Goal: Check status: Check status

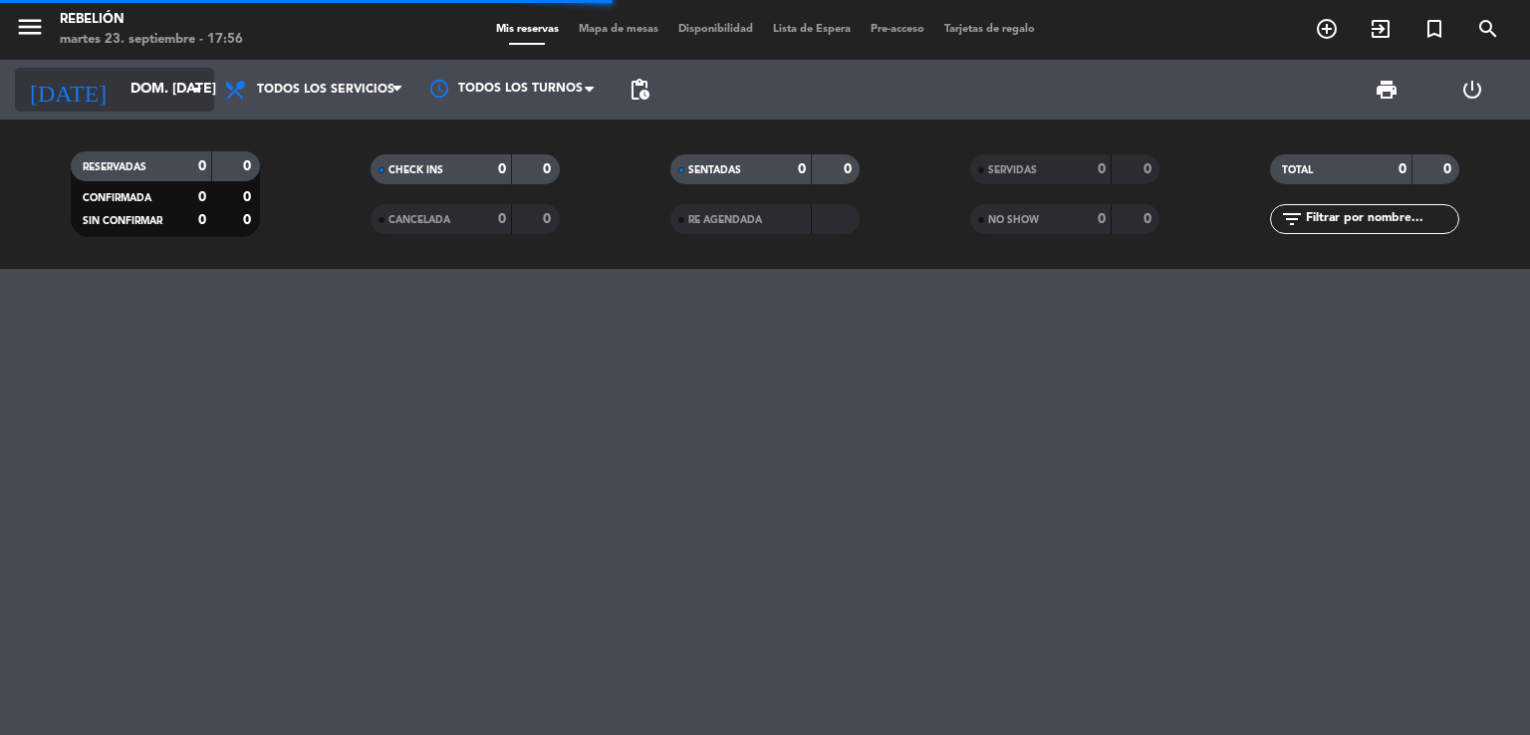
click at [121, 101] on input "dom. [DATE]" at bounding box center [215, 90] width 189 height 36
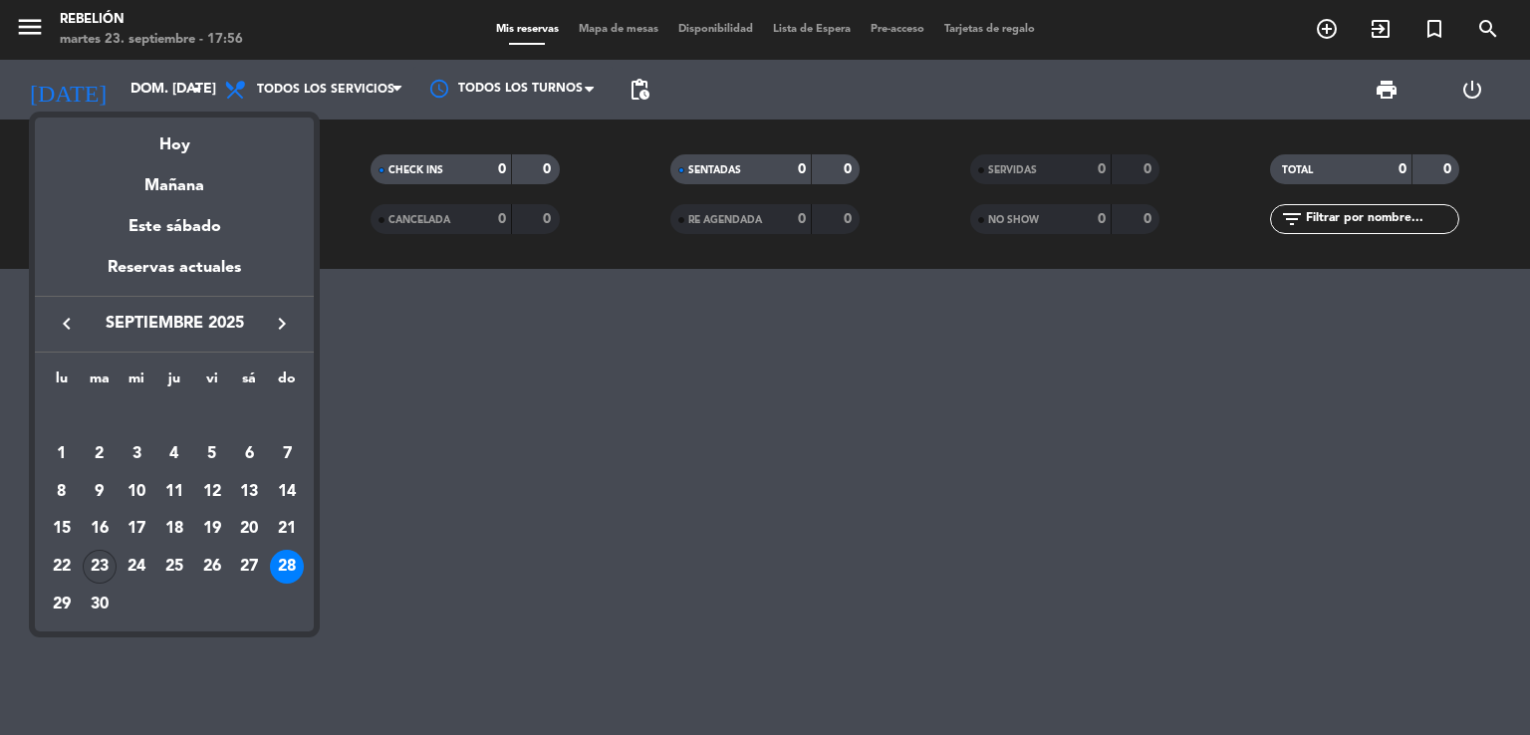
click at [103, 566] on div "23" at bounding box center [100, 567] width 34 height 34
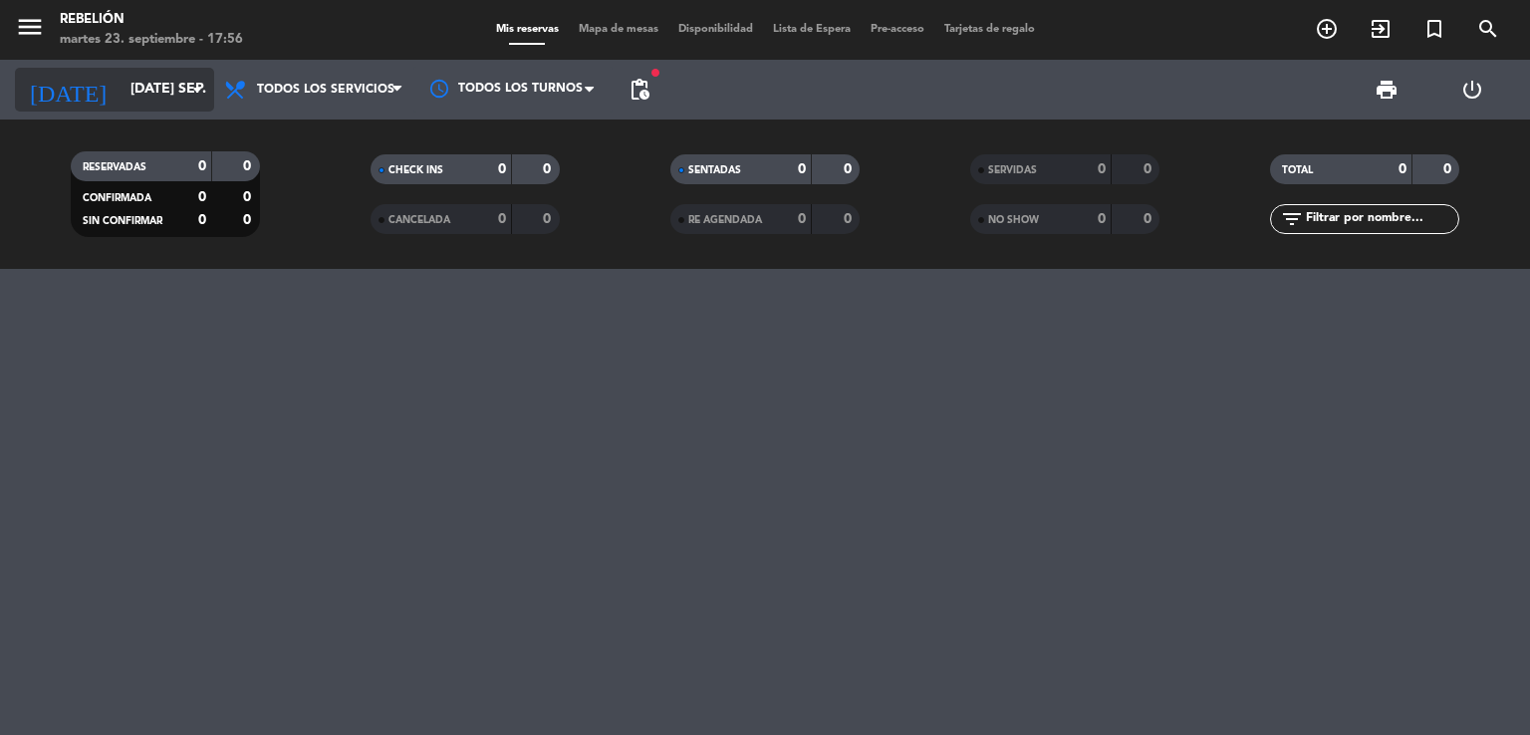
click at [121, 81] on input "[DATE] sep." at bounding box center [215, 90] width 189 height 36
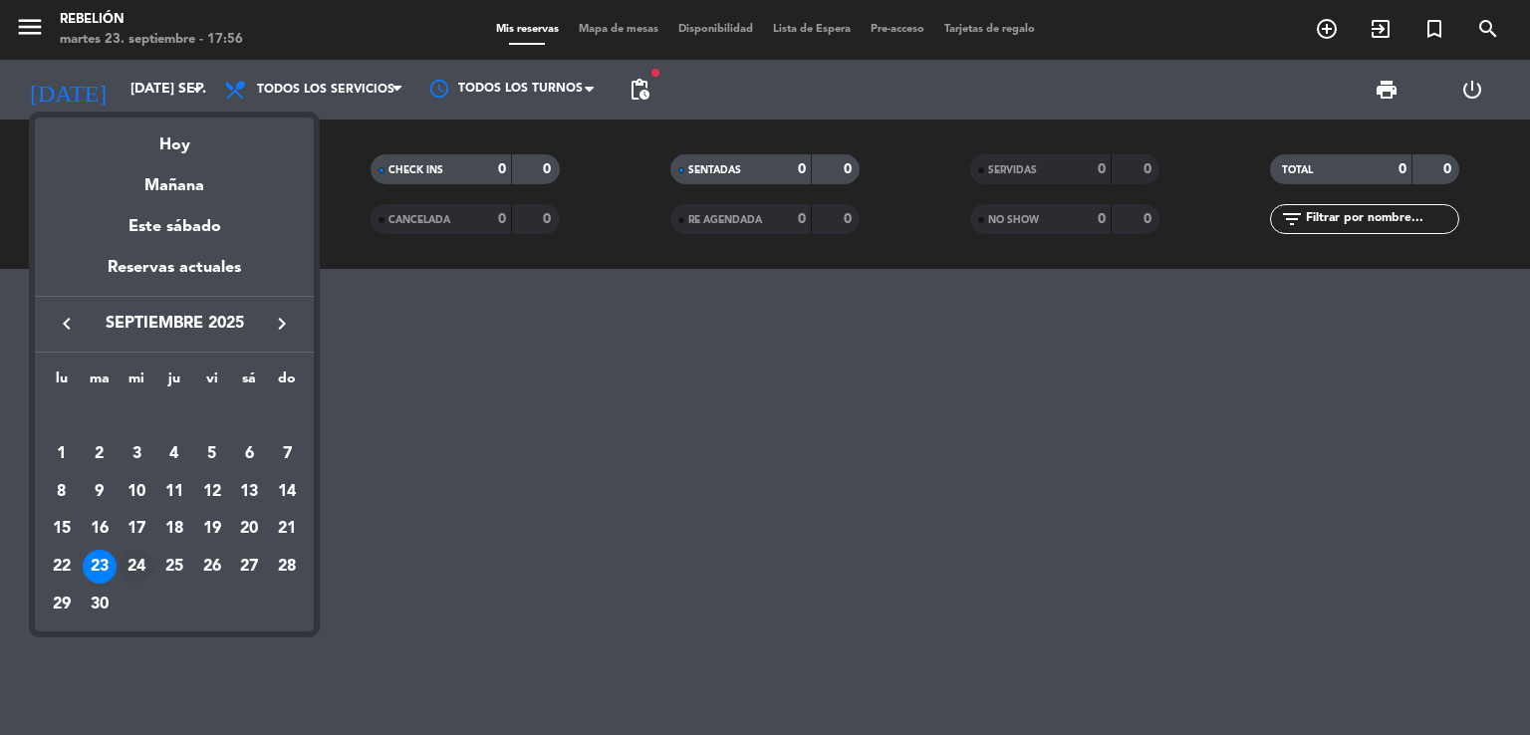
click at [140, 568] on div "24" at bounding box center [137, 567] width 34 height 34
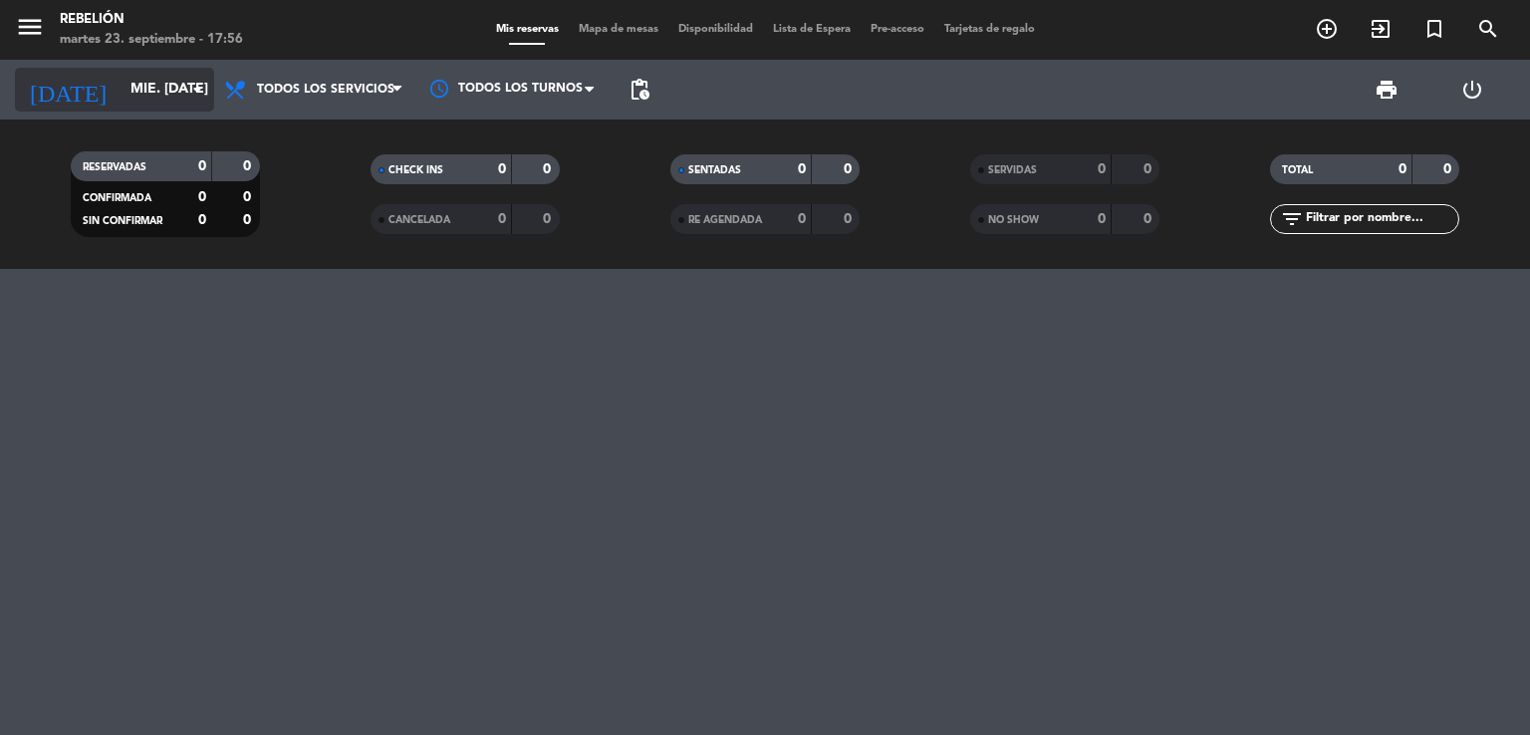
click at [121, 93] on input "mié. [DATE]" at bounding box center [215, 90] width 189 height 36
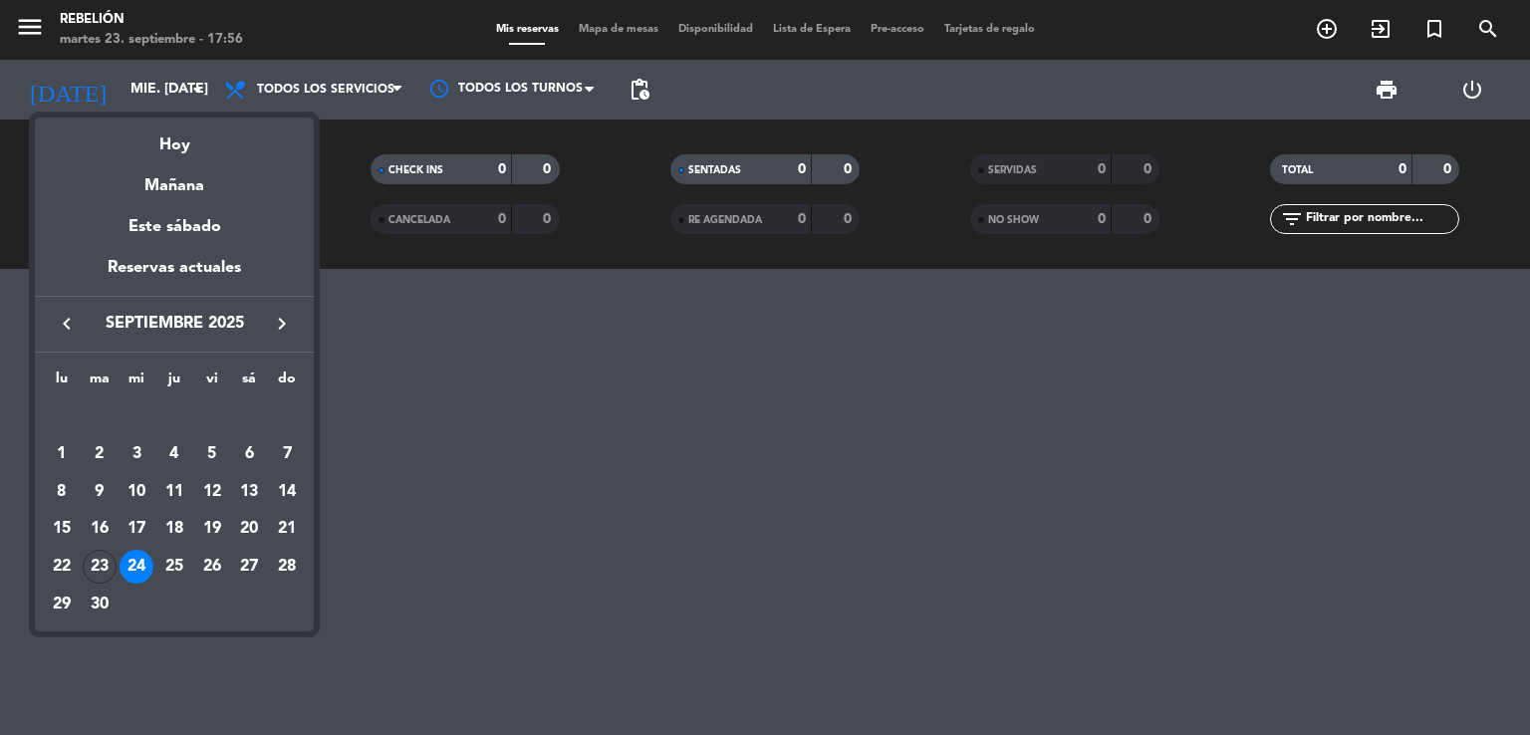
click at [165, 572] on div "25" at bounding box center [174, 567] width 34 height 34
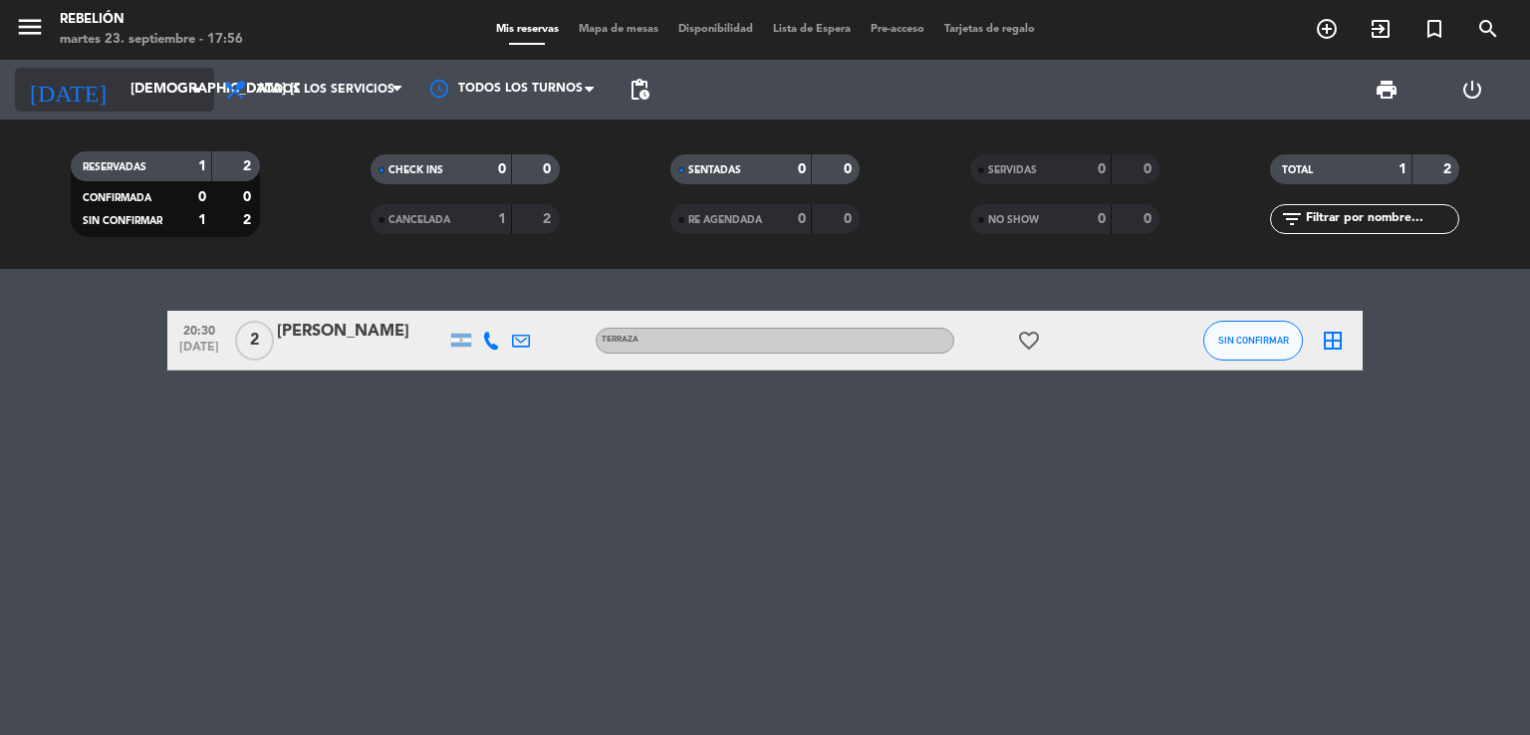
click at [121, 97] on input "[DEMOGRAPHIC_DATA] [DATE]" at bounding box center [215, 90] width 189 height 36
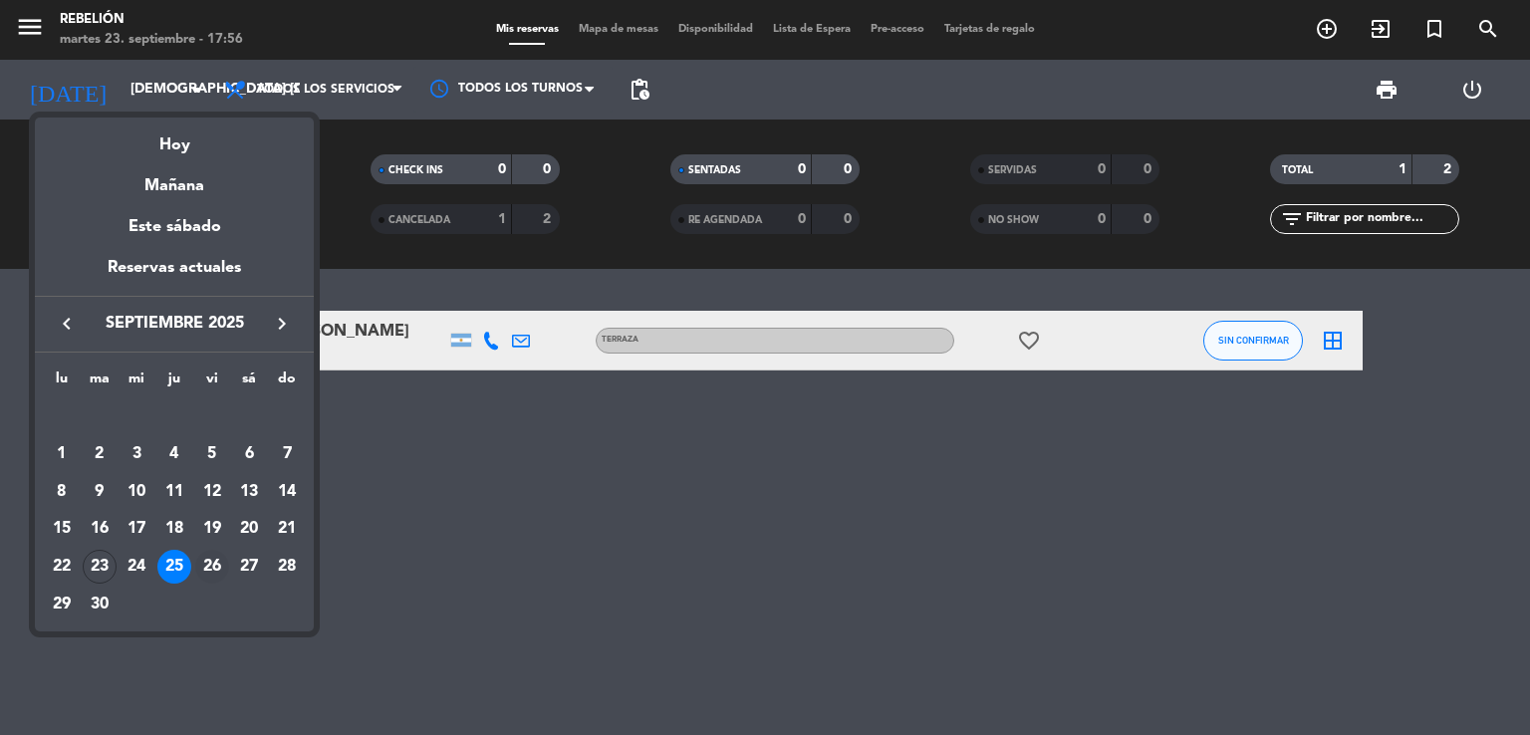
click at [215, 559] on div "26" at bounding box center [212, 567] width 34 height 34
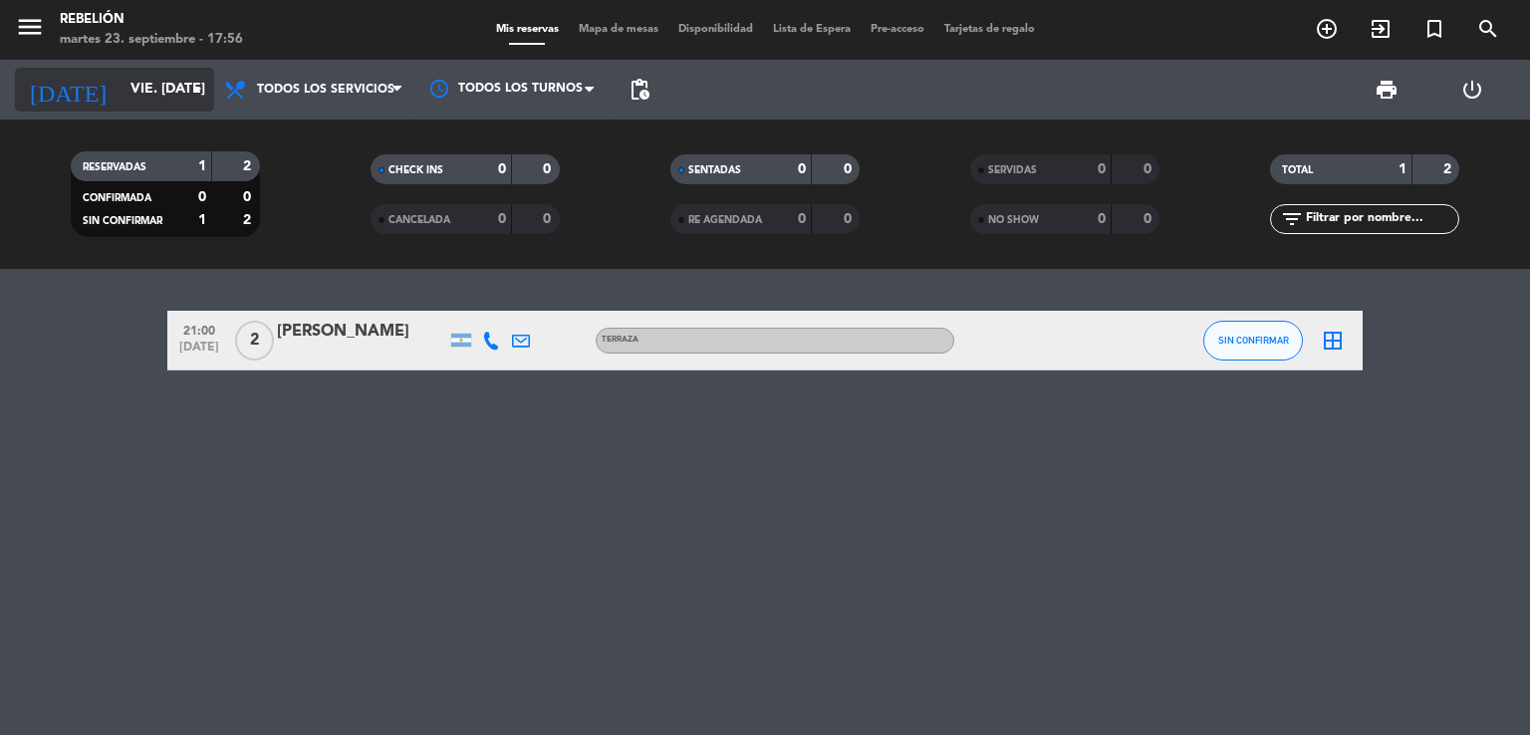
click at [121, 89] on input "vie. [DATE]" at bounding box center [215, 90] width 189 height 36
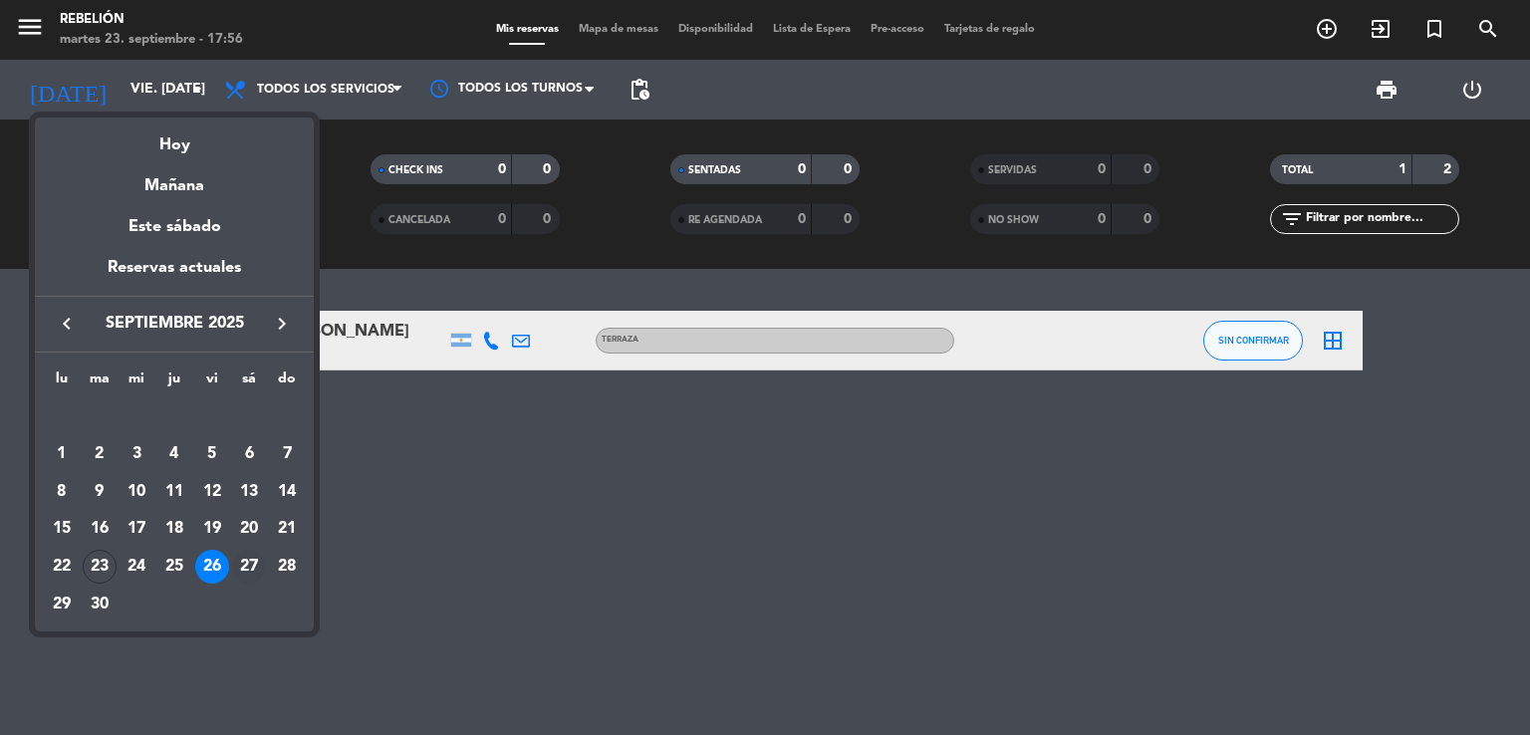
click at [245, 567] on div "27" at bounding box center [249, 567] width 34 height 34
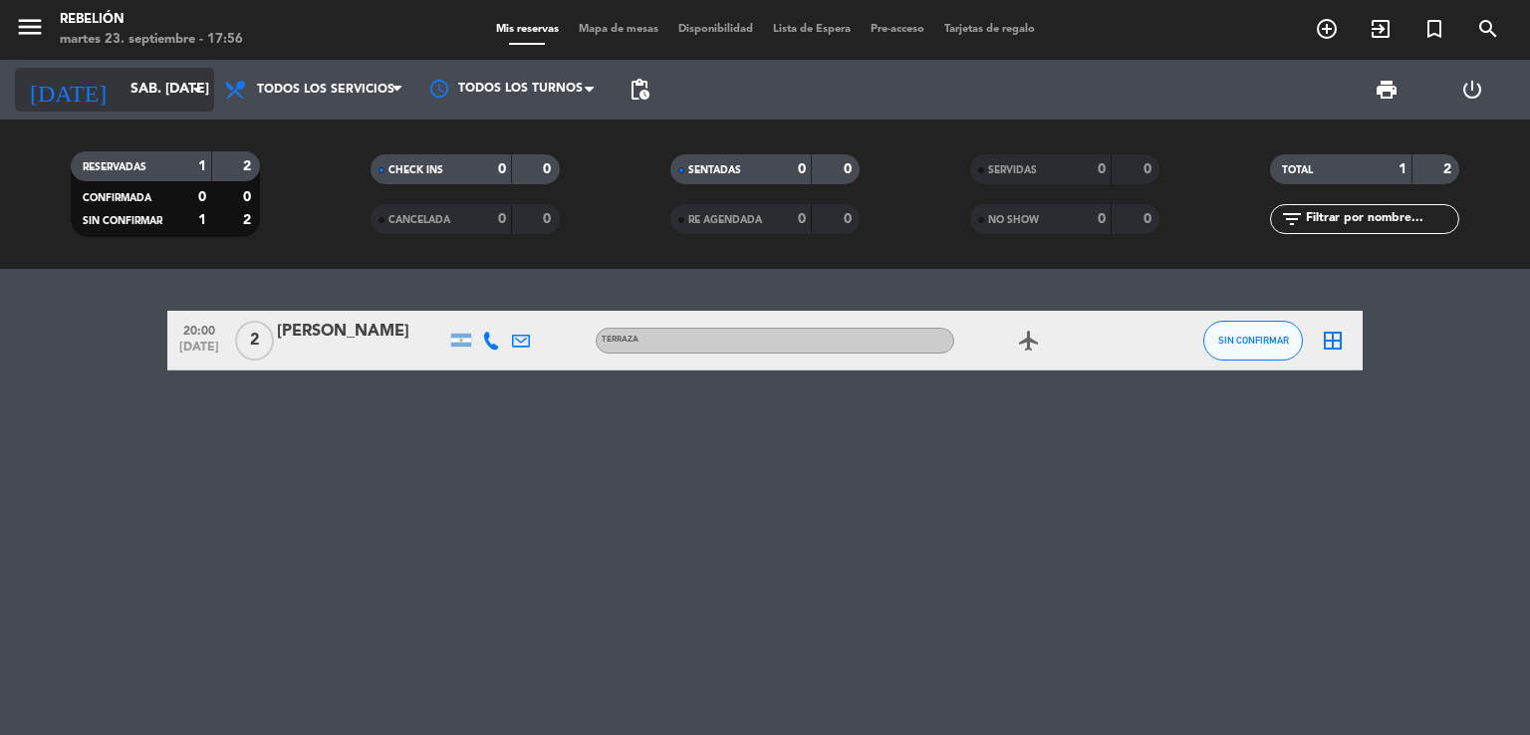
click at [121, 85] on input "sáb. [DATE]" at bounding box center [215, 90] width 189 height 36
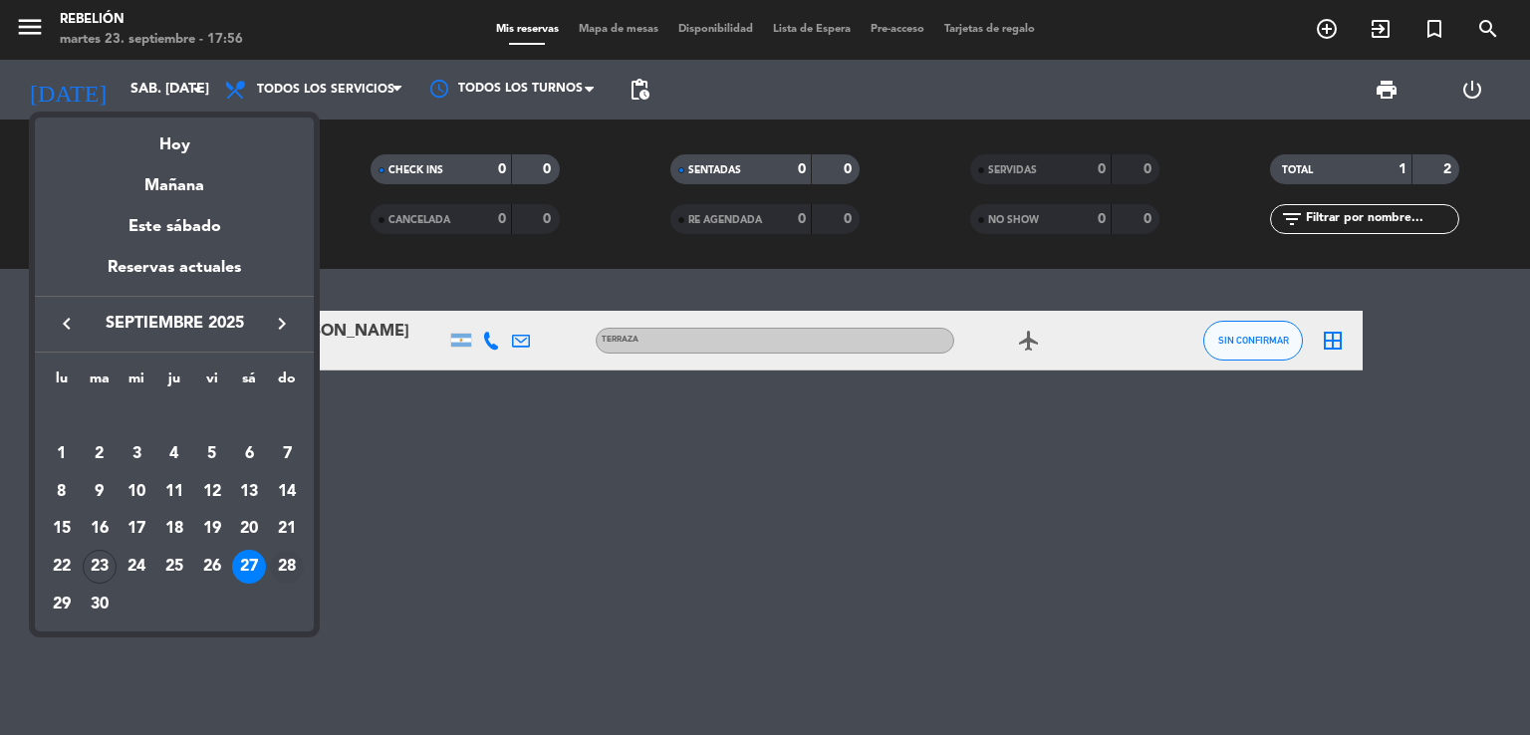
click at [287, 569] on div "28" at bounding box center [287, 567] width 34 height 34
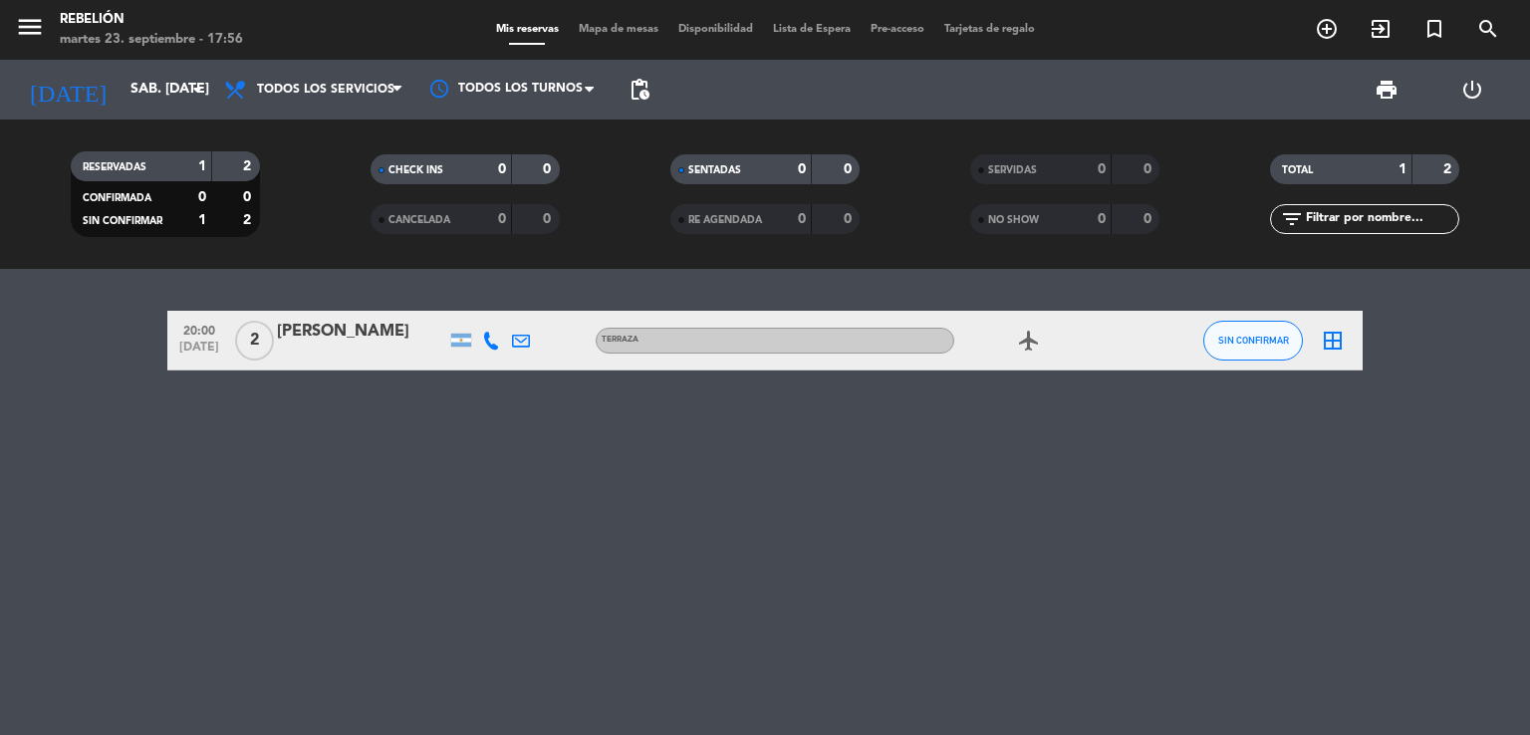
type input "dom. [DATE]"
